Goal: Task Accomplishment & Management: Manage account settings

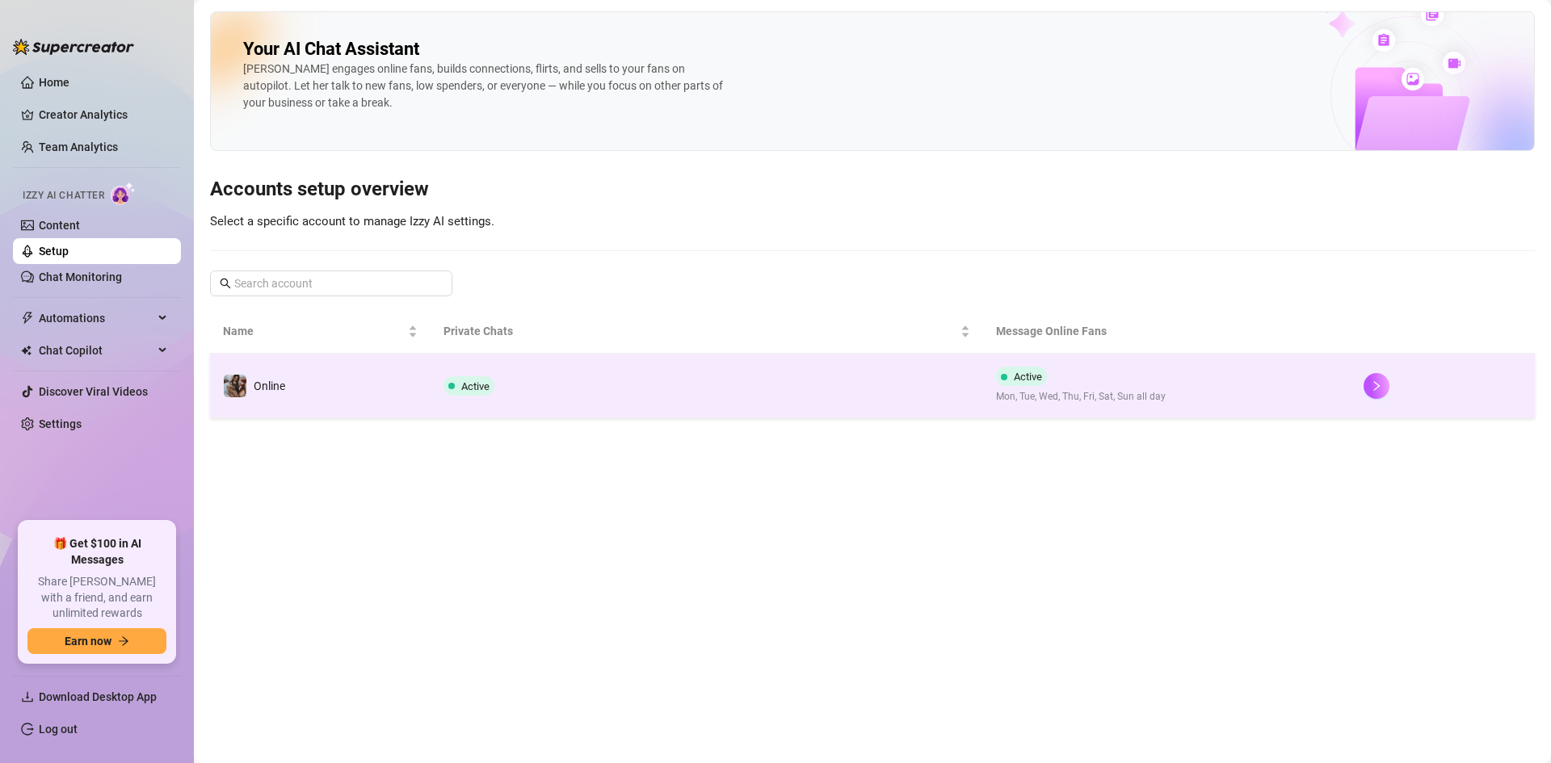
click at [321, 388] on td "Online" at bounding box center [320, 386] width 221 height 65
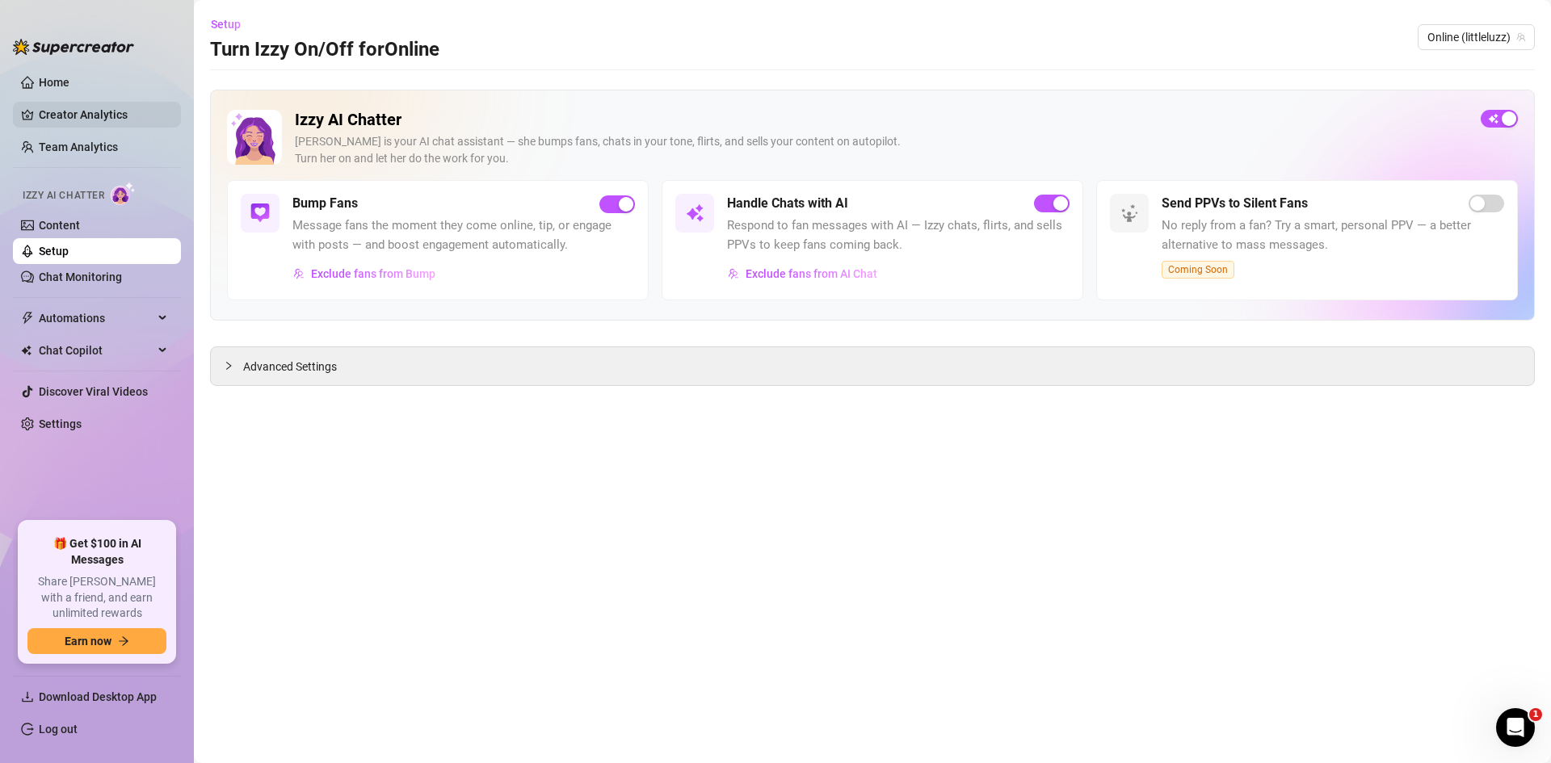
click at [79, 110] on link "Creator Analytics" at bounding box center [103, 115] width 129 height 26
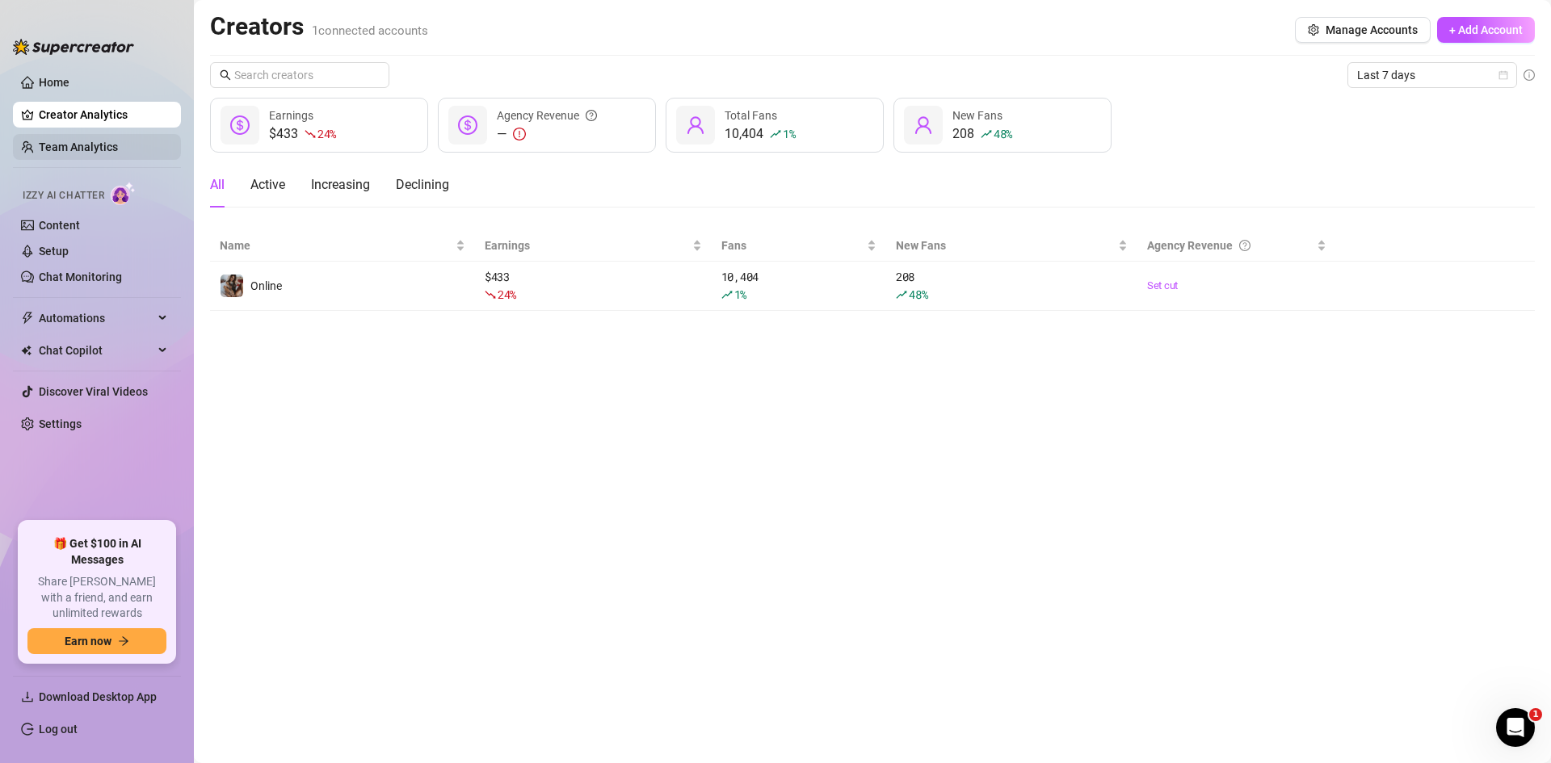
click at [77, 141] on link "Team Analytics" at bounding box center [78, 147] width 79 height 13
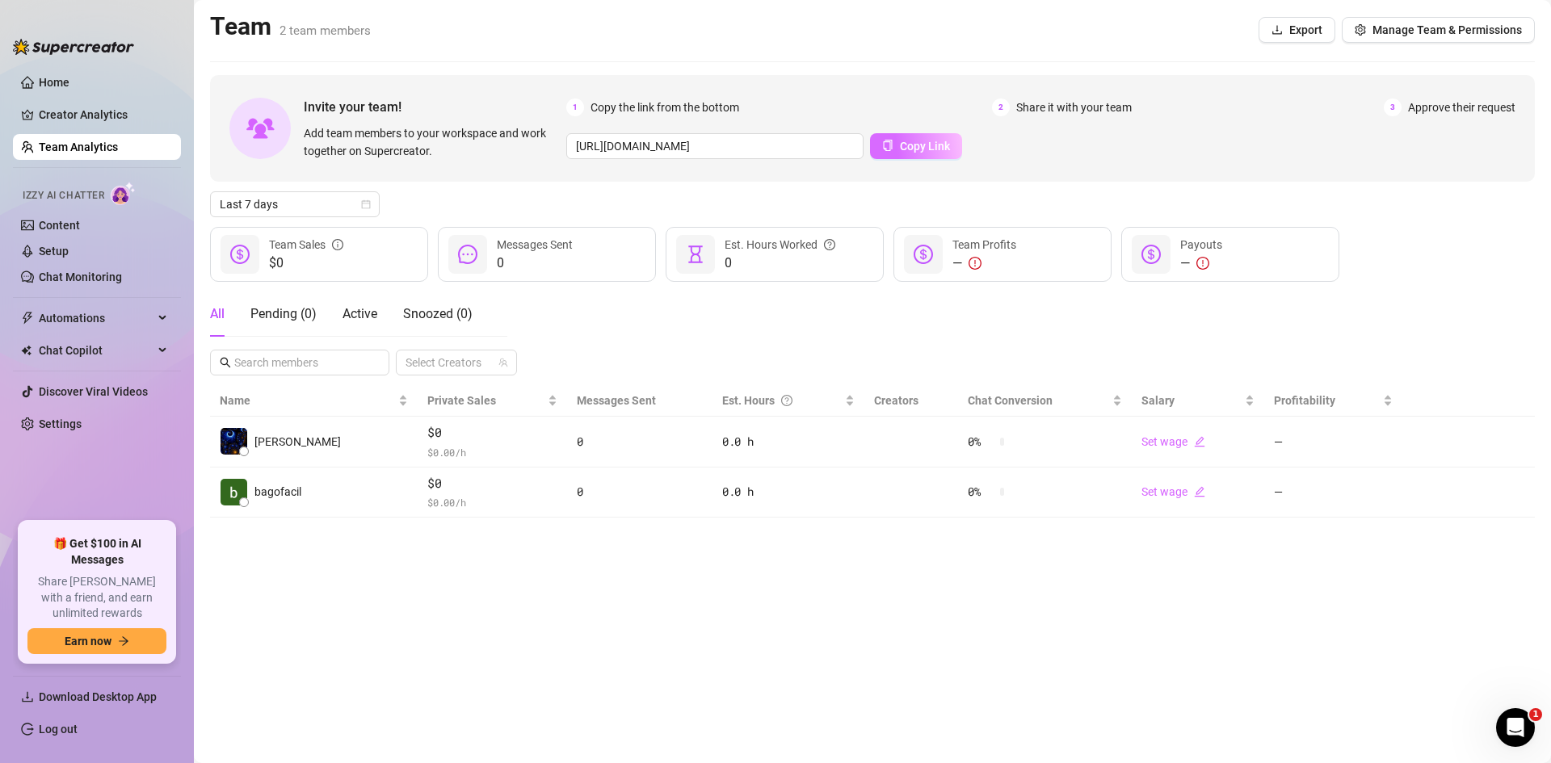
click at [900, 151] on span "Copy Link" at bounding box center [925, 146] width 50 height 13
click at [308, 320] on div "Pending ( 1 )" at bounding box center [283, 314] width 66 height 19
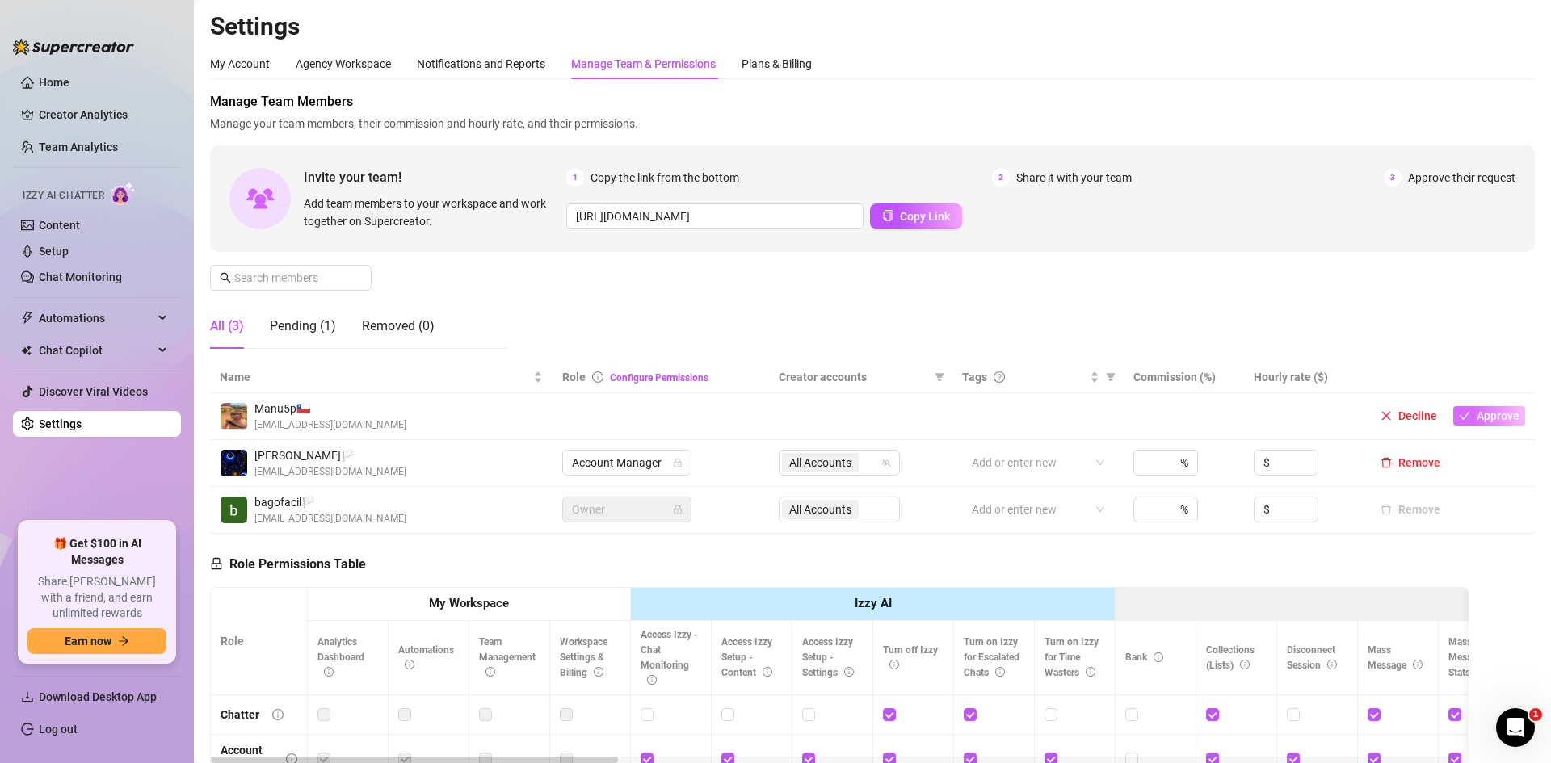
click at [1477, 413] on span "Approve" at bounding box center [1498, 416] width 43 height 13
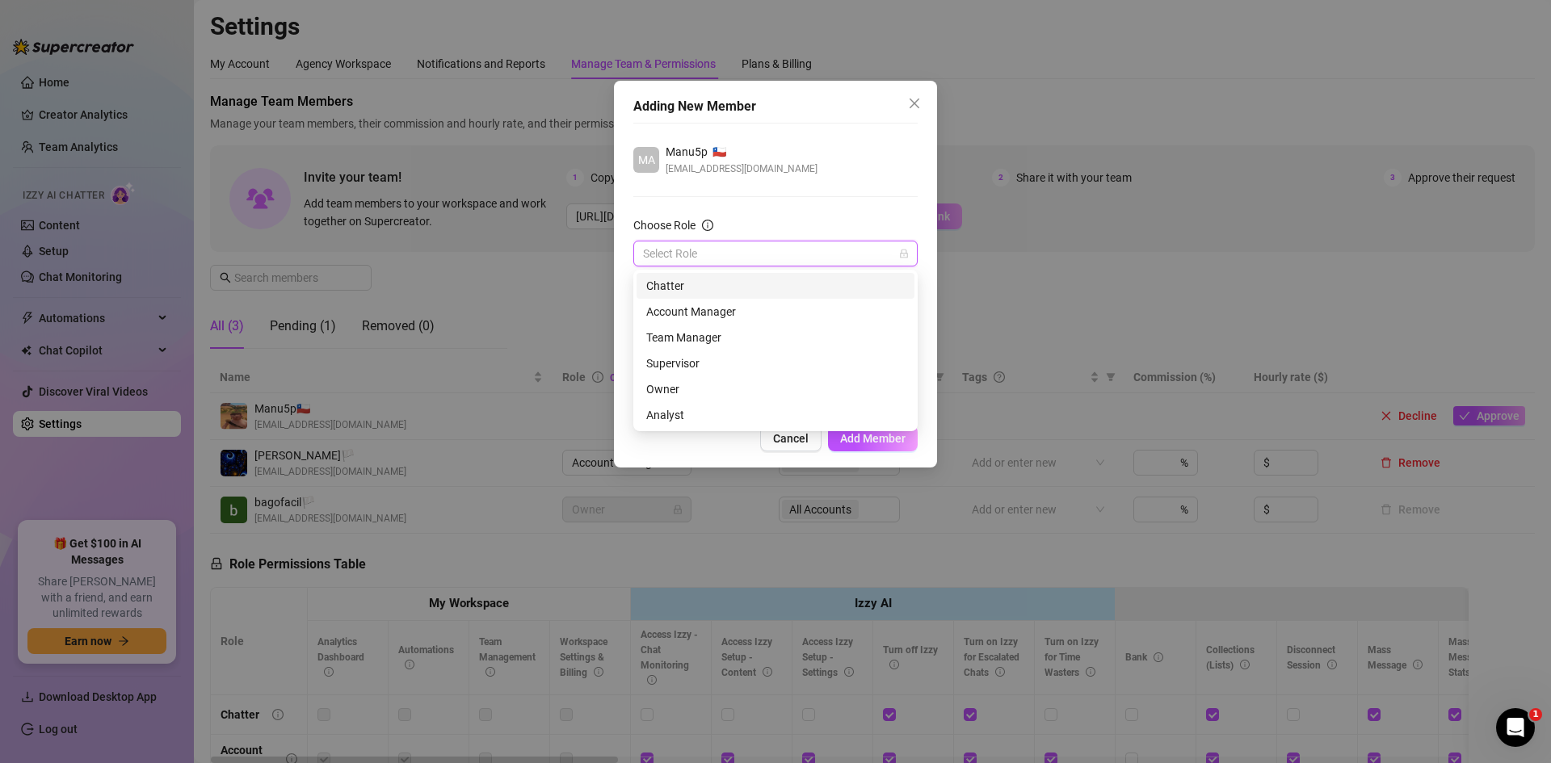
click at [756, 246] on input "Choose Role" at bounding box center [768, 254] width 250 height 24
click at [684, 310] on div "Account Manager" at bounding box center [775, 312] width 258 height 18
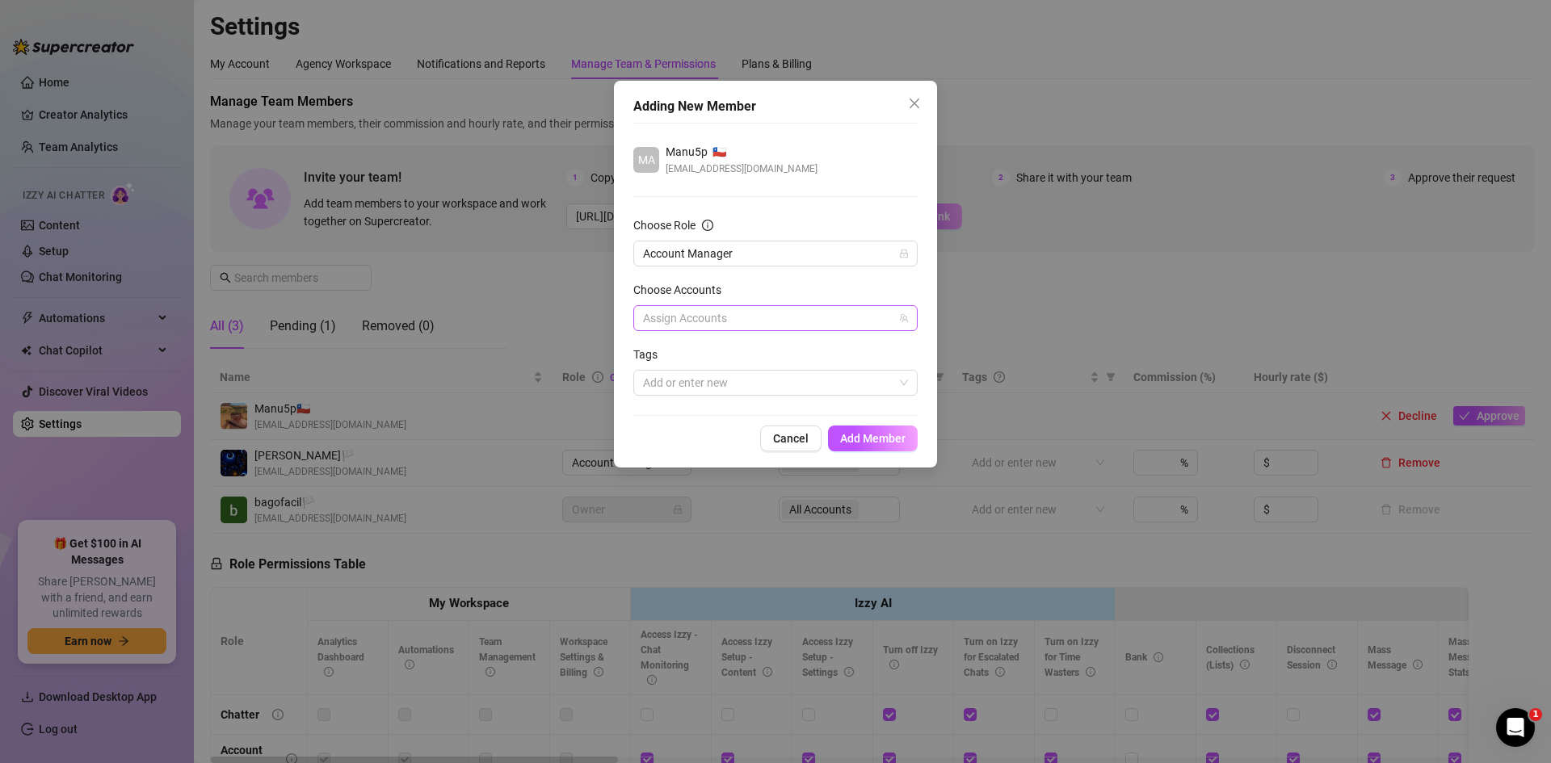
drag, startPoint x: 880, startPoint y: 435, endPoint x: 800, endPoint y: 326, distance: 134.1
click at [802, 329] on div "Adding New Member MA Manu5p 🇨🇱 [EMAIL_ADDRESS][DOMAIN_NAME] Choose Role Account…" at bounding box center [775, 274] width 323 height 387
click at [800, 326] on div at bounding box center [767, 318] width 261 height 23
click at [729, 345] on div "Select all" at bounding box center [700, 351] width 69 height 19
click at [664, 351] on span "Select all" at bounding box center [691, 352] width 57 height 18
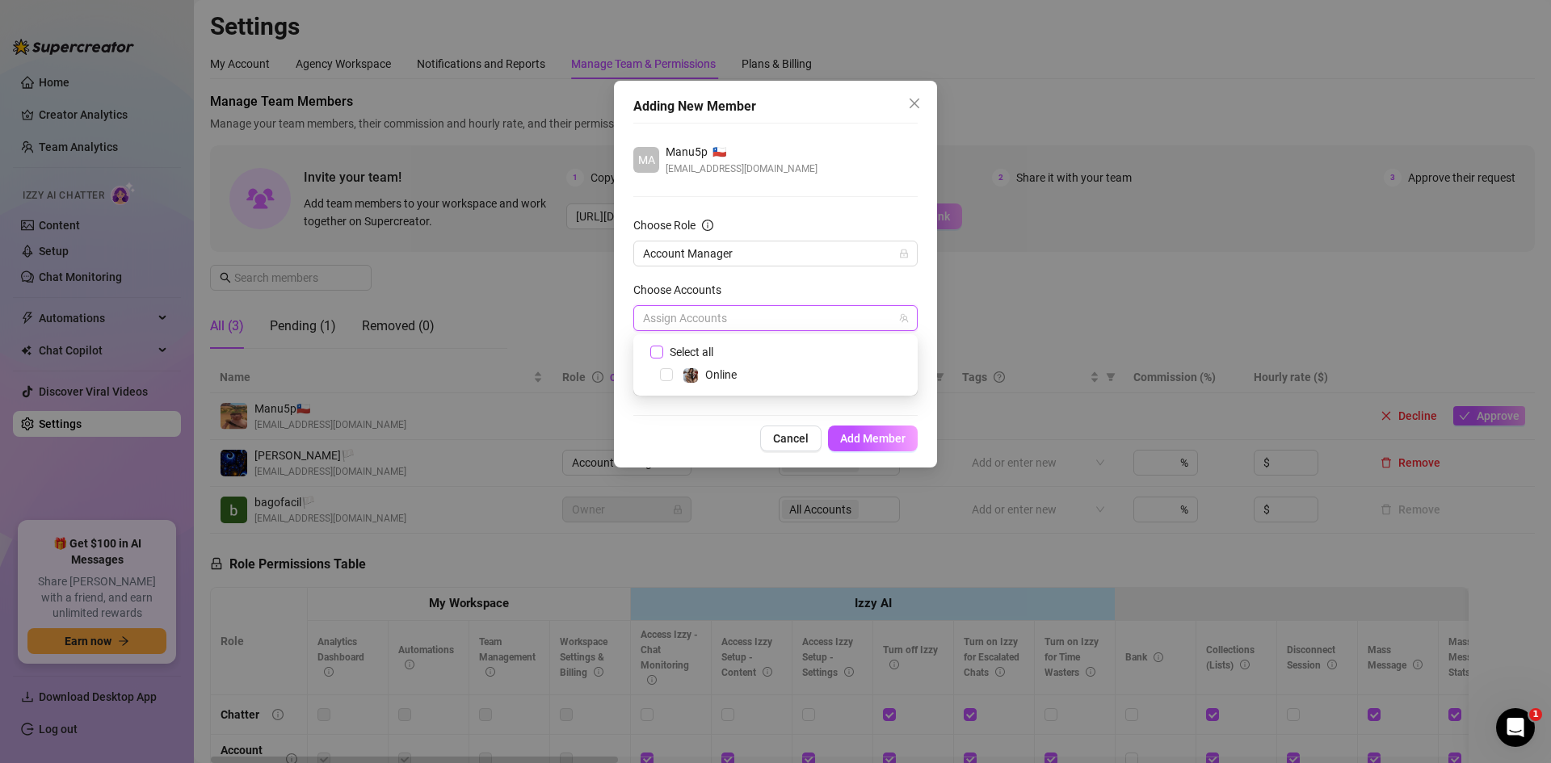
click at [662, 351] on input "Select all" at bounding box center [655, 351] width 11 height 11
checkbox input "true"
click at [828, 422] on div "Adding New Member MA Manu5p 🇨🇱 [EMAIL_ADDRESS][DOMAIN_NAME] Choose Role Account…" at bounding box center [775, 274] width 323 height 387
click at [782, 379] on div at bounding box center [767, 383] width 261 height 23
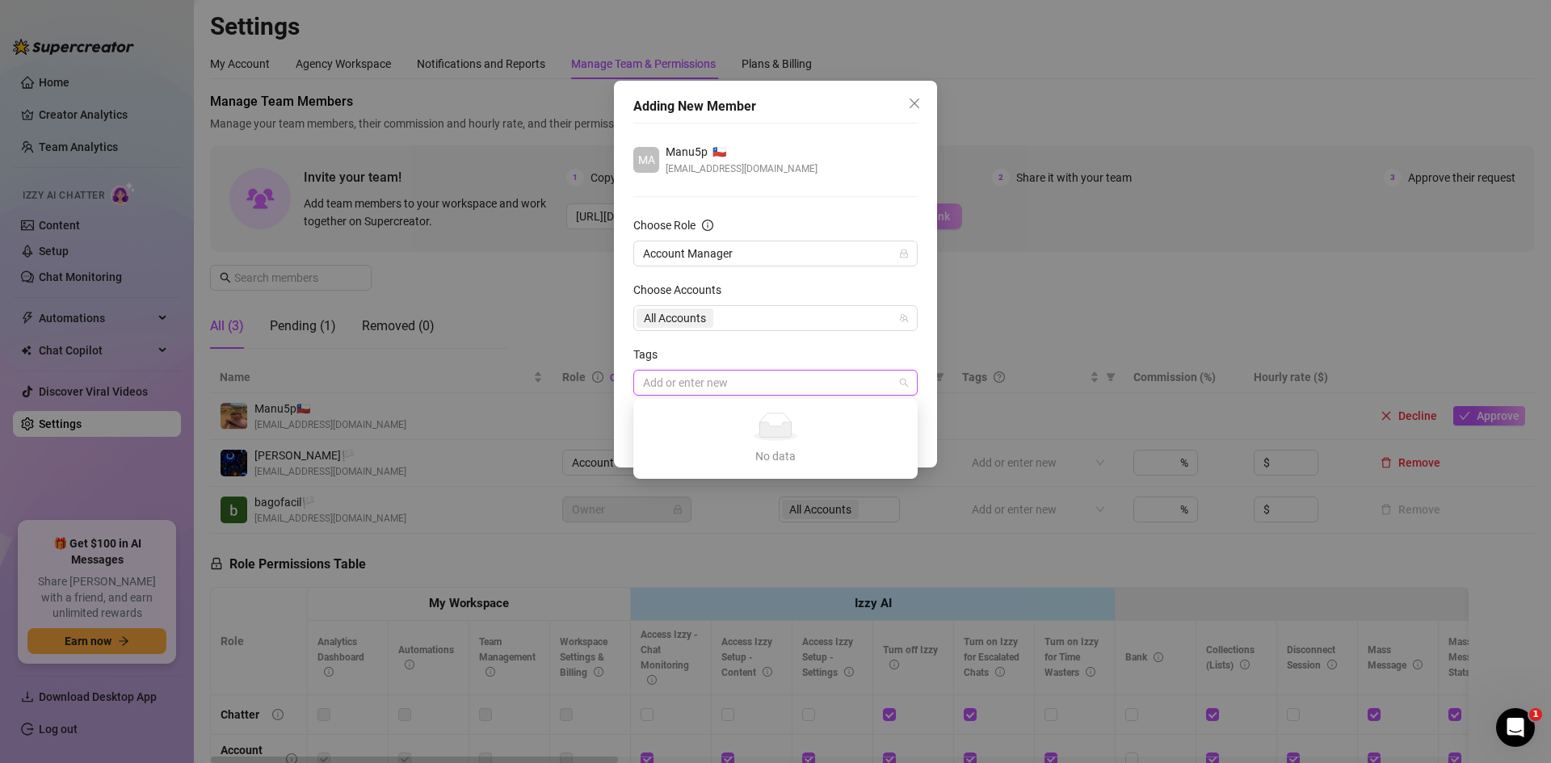
click at [764, 353] on div "Tags" at bounding box center [775, 358] width 284 height 24
click at [865, 435] on span "Add Member" at bounding box center [872, 438] width 65 height 13
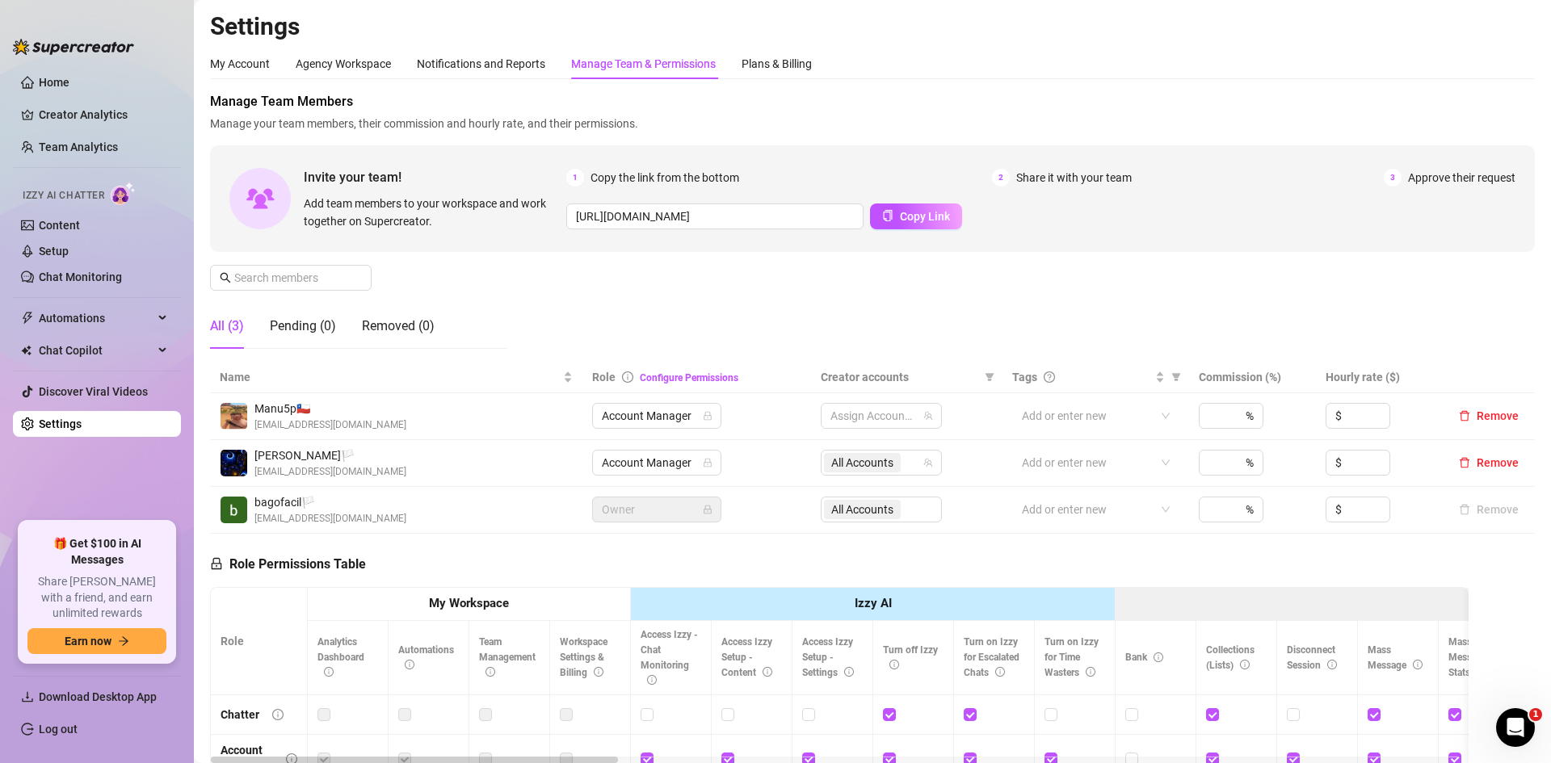
click at [208, 404] on main "Settings My Account Agency Workspace Notifications and Reports Manage Team & Pe…" at bounding box center [872, 533] width 1357 height 1066
click at [199, 378] on main "Settings My Account Agency Workspace Notifications and Reports Manage Team & Pe…" at bounding box center [872, 533] width 1357 height 1066
